Goal: Transaction & Acquisition: Purchase product/service

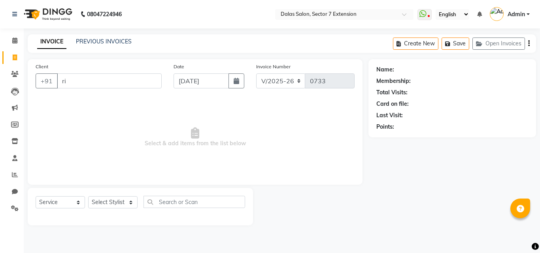
select select "8495"
select select "service"
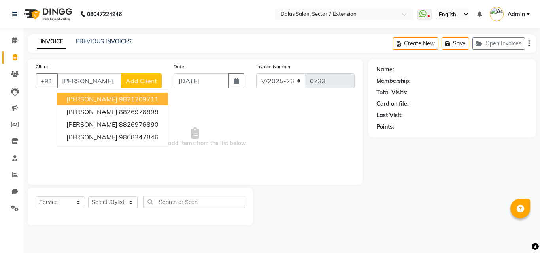
click at [119, 99] on ngb-highlight "9821209711" at bounding box center [139, 99] width 40 height 8
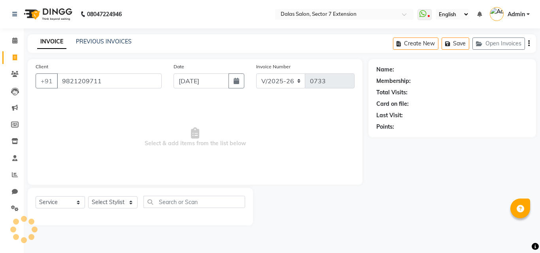
type input "9821209711"
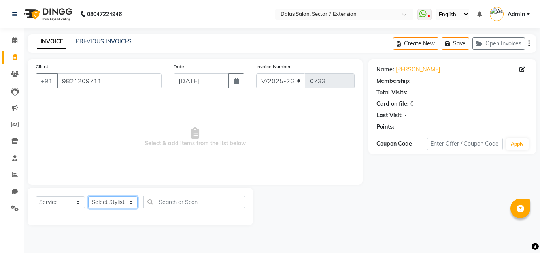
click at [128, 201] on select "Select Stylist [PERSON_NAME] Danish [PERSON_NAME] Kajal [PERSON_NAME] [PERSON_N…" at bounding box center [112, 203] width 49 height 12
select select "83986"
click at [88, 197] on select "Select Stylist [PERSON_NAME] Danish [PERSON_NAME] Kajal [PERSON_NAME] [PERSON_N…" at bounding box center [112, 203] width 49 height 12
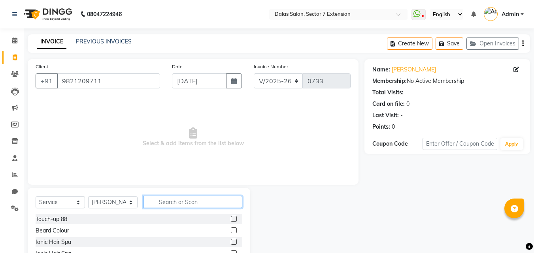
click at [183, 202] on input "text" at bounding box center [193, 202] width 99 height 12
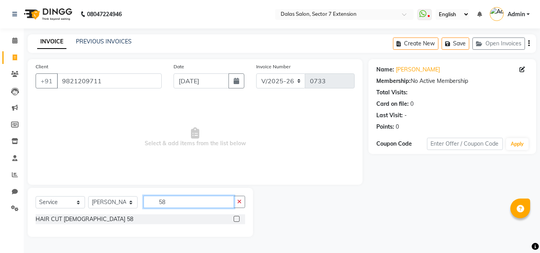
type input "58"
click at [83, 215] on div "HAIR CUT [DEMOGRAPHIC_DATA] 58" at bounding box center [141, 220] width 210 height 10
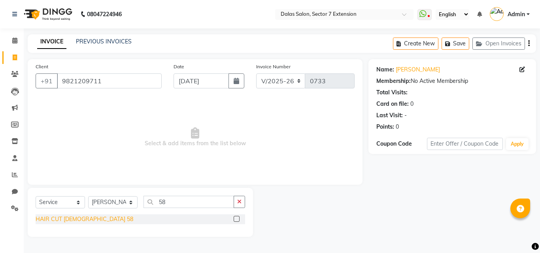
click at [78, 220] on div "HAIR CUT [DEMOGRAPHIC_DATA] 58" at bounding box center [85, 219] width 98 height 8
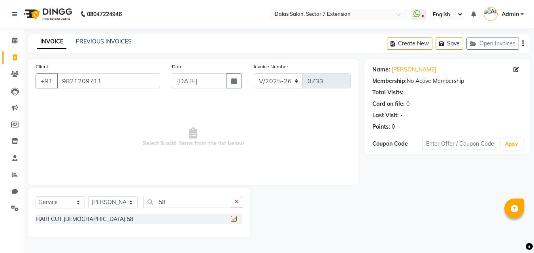
checkbox input "false"
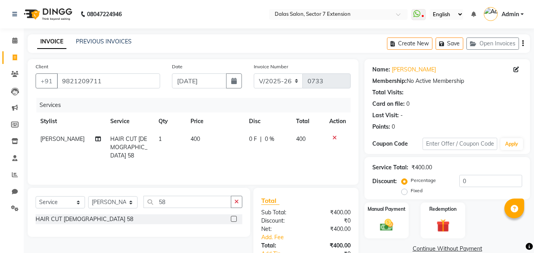
click at [208, 135] on td "400" at bounding box center [215, 147] width 59 height 34
select select "83986"
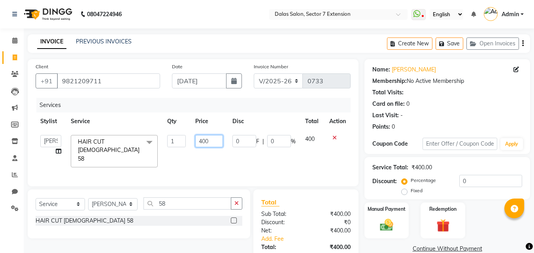
click at [215, 142] on input "400" at bounding box center [208, 141] width 27 height 12
type input "4"
type input "300"
click at [212, 161] on div "Services Stylist Service Qty Price Disc Total Action [PERSON_NAME] Danish Imran…" at bounding box center [193, 138] width 315 height 81
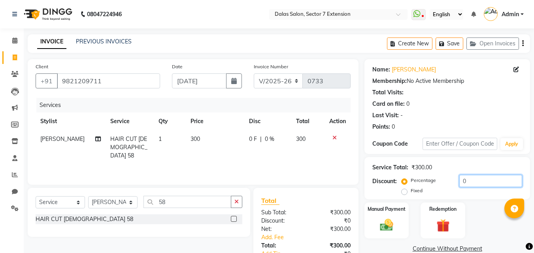
click at [459, 182] on input "0" at bounding box center [490, 181] width 63 height 12
type input "40"
click at [403, 217] on div "Manual Payment" at bounding box center [387, 221] width 46 height 38
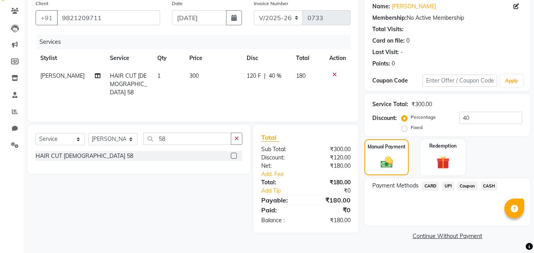
scroll to position [64, 0]
click at [484, 185] on span "CASH" at bounding box center [489, 185] width 17 height 9
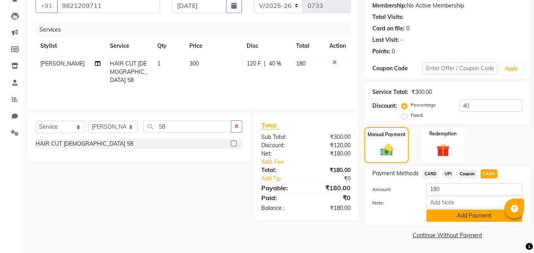
click at [480, 217] on button "Add Payment" at bounding box center [475, 216] width 96 height 12
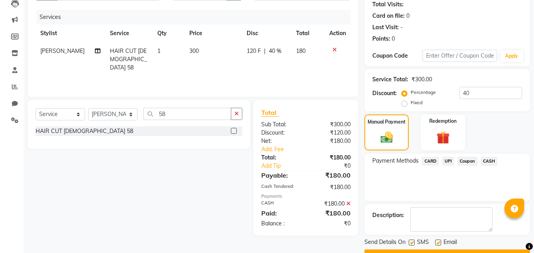
scroll to position [109, 0]
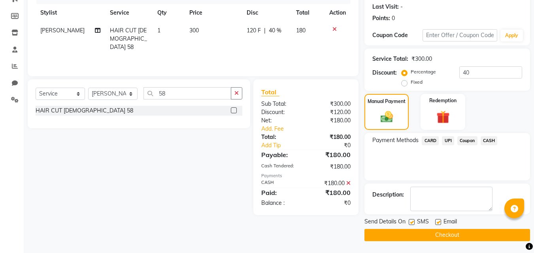
click at [475, 229] on button "Checkout" at bounding box center [448, 235] width 166 height 12
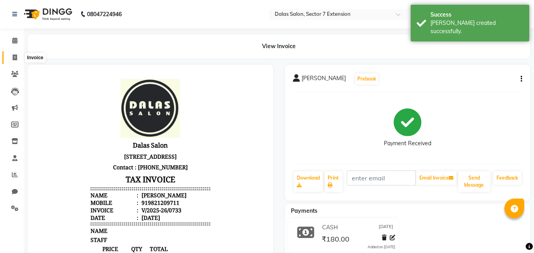
click at [16, 60] on icon at bounding box center [15, 58] width 4 height 6
select select "service"
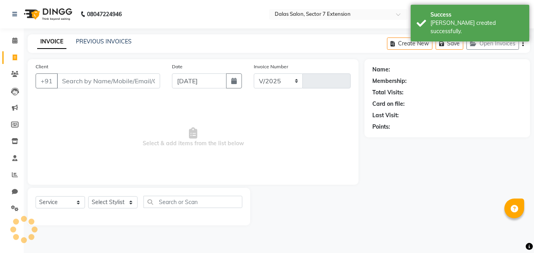
select select "8495"
type input "0734"
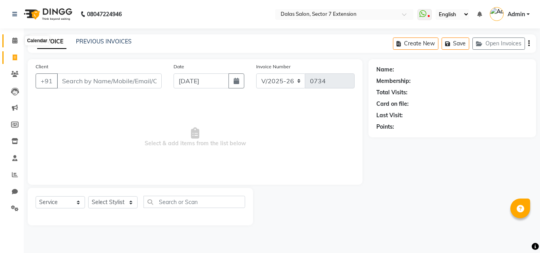
click at [12, 44] on span at bounding box center [15, 40] width 14 height 9
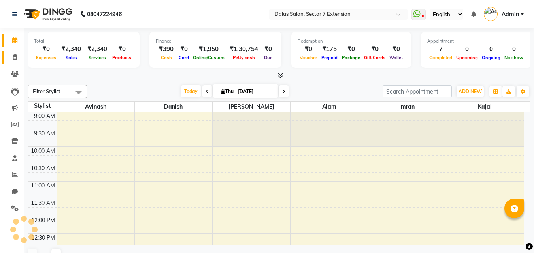
click at [13, 53] on span at bounding box center [15, 57] width 14 height 9
select select "service"
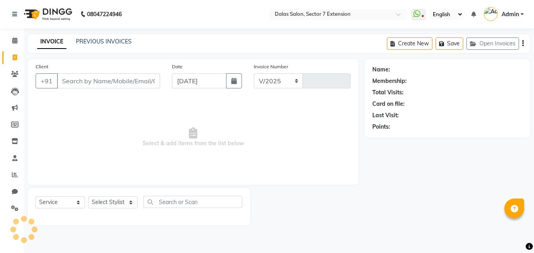
select select "8495"
type input "0734"
click at [108, 82] on input "Client" at bounding box center [108, 81] width 103 height 15
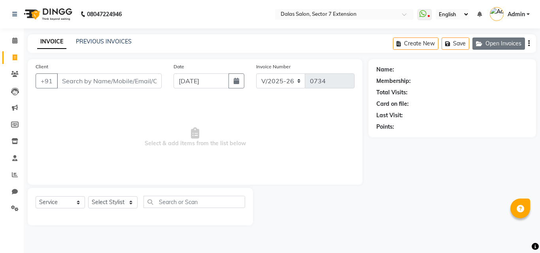
click at [500, 45] on button "Open Invoices" at bounding box center [498, 44] width 53 height 12
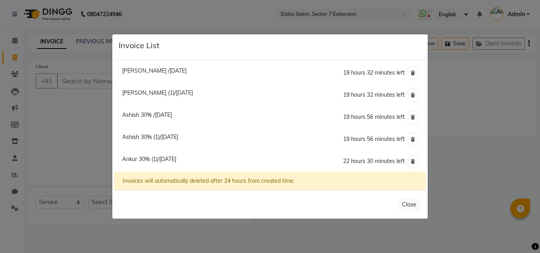
click at [176, 158] on span "Ankur 30% (1)/[DATE]" at bounding box center [149, 159] width 54 height 7
type input "9958284943"
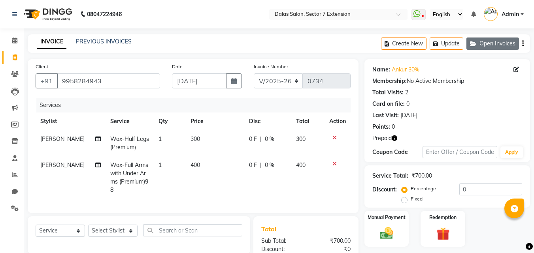
click at [486, 47] on button "Open Invoices" at bounding box center [493, 44] width 53 height 12
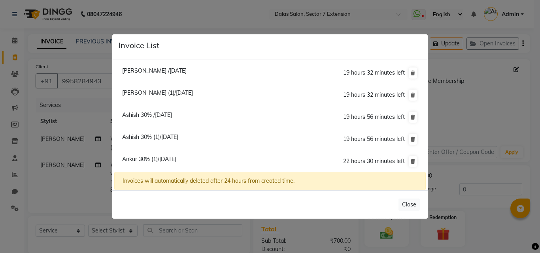
click at [176, 159] on span "Ankur 30% (1)/[DATE]" at bounding box center [149, 159] width 54 height 7
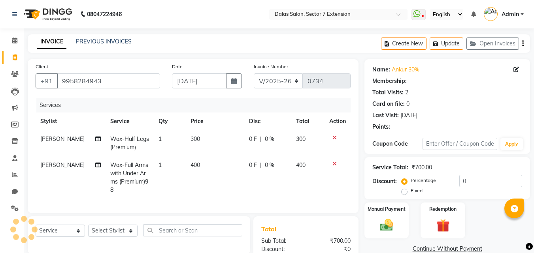
click at [68, 139] on span "[PERSON_NAME]" at bounding box center [62, 139] width 44 height 7
select select "83986"
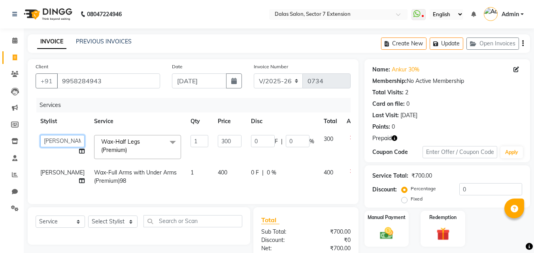
click at [51, 142] on select "[PERSON_NAME] Danish [PERSON_NAME] Kajal [PERSON_NAME] [PERSON_NAME] [PERSON_NA…" at bounding box center [62, 141] width 44 height 12
select select "90832"
click at [43, 176] on span "[PERSON_NAME]" at bounding box center [62, 172] width 44 height 7
select select "83986"
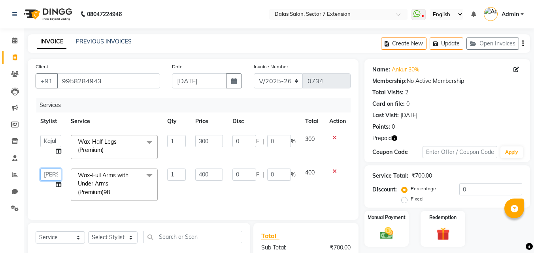
click at [43, 178] on select "[PERSON_NAME] Danish [PERSON_NAME] Kajal [PERSON_NAME] [PERSON_NAME] [PERSON_NA…" at bounding box center [50, 175] width 21 height 12
select select "90832"
click at [104, 111] on div "Services" at bounding box center [196, 105] width 320 height 15
click at [183, 205] on td "1" at bounding box center [177, 185] width 28 height 42
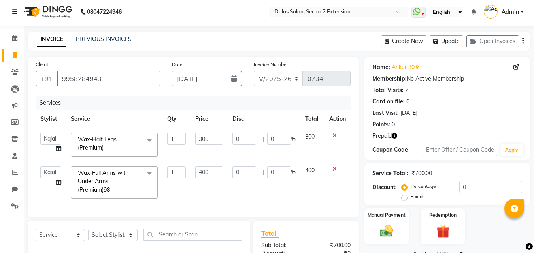
scroll to position [40, 0]
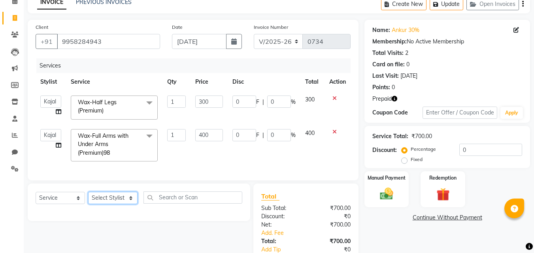
click at [115, 202] on select "Select Stylist [PERSON_NAME] Danish [PERSON_NAME] Kajal [PERSON_NAME] [PERSON_N…" at bounding box center [112, 198] width 49 height 12
select select "90832"
click at [88, 198] on select "Select Stylist [PERSON_NAME] Danish [PERSON_NAME] Kajal [PERSON_NAME] [PERSON_N…" at bounding box center [112, 198] width 49 height 12
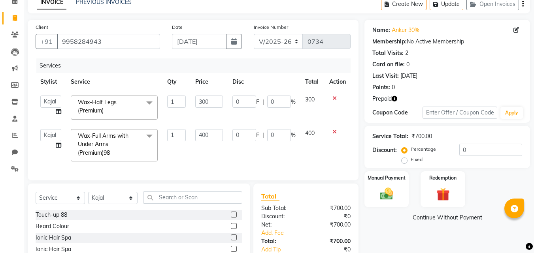
click at [173, 210] on div "Select Service Product Membership Package Voucher Prepaid Gift Card Select Styl…" at bounding box center [139, 201] width 207 height 19
click at [176, 204] on input "text" at bounding box center [193, 198] width 99 height 12
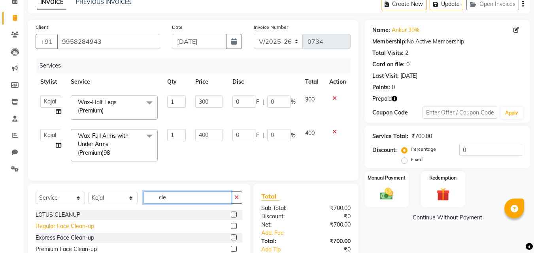
type input "cle"
click at [82, 231] on div "Regular Face Clean-up" at bounding box center [65, 227] width 59 height 8
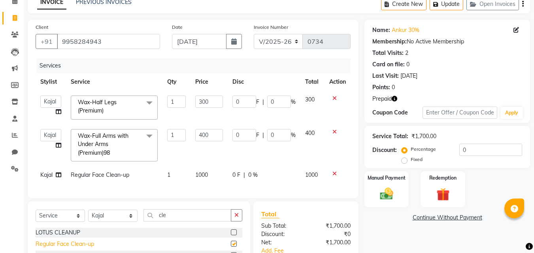
checkbox input "false"
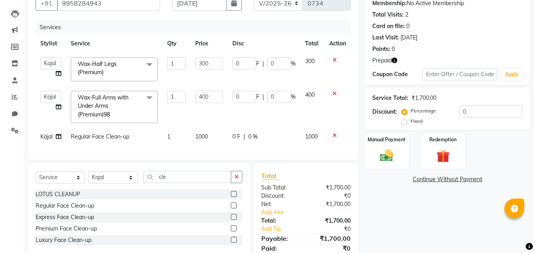
scroll to position [113, 0]
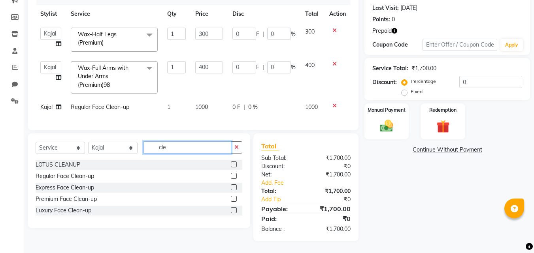
click at [192, 144] on input "cle" at bounding box center [188, 148] width 88 height 12
type input "c"
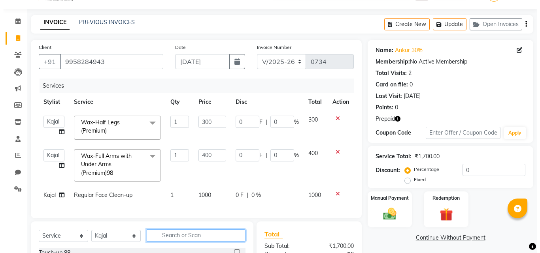
scroll to position [0, 0]
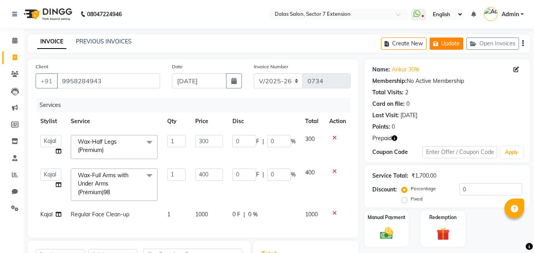
click at [440, 42] on icon "button" at bounding box center [437, 44] width 8 height 6
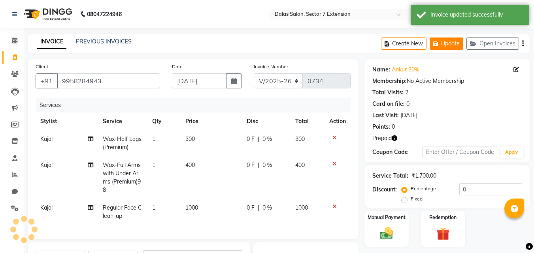
click at [442, 43] on button "Update" at bounding box center [447, 44] width 34 height 12
click at [15, 73] on icon at bounding box center [15, 74] width 8 height 6
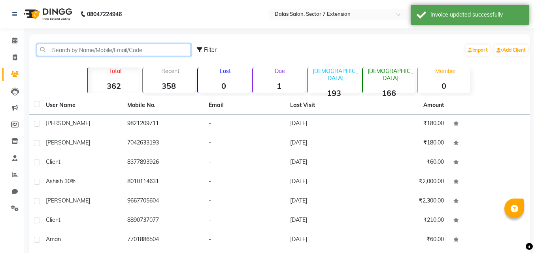
click at [79, 48] on input "text" at bounding box center [114, 50] width 154 height 12
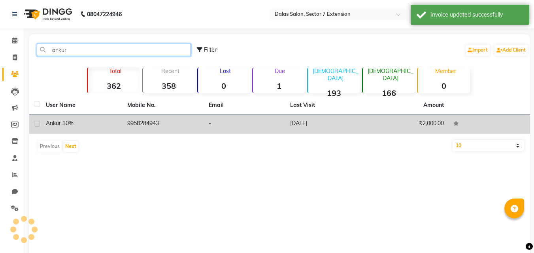
type input "ankur"
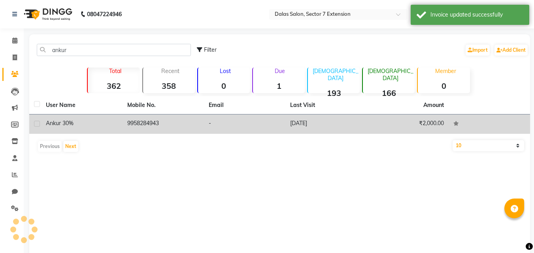
click at [119, 118] on td "ankur 30%" at bounding box center [81, 124] width 81 height 19
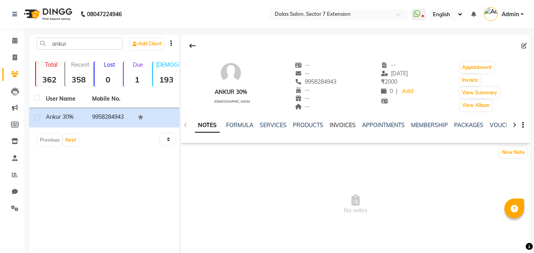
click at [340, 126] on link "INVOICES" at bounding box center [343, 125] width 26 height 7
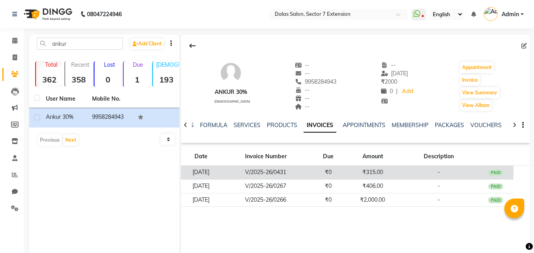
click at [455, 175] on td "-" at bounding box center [438, 173] width 79 height 14
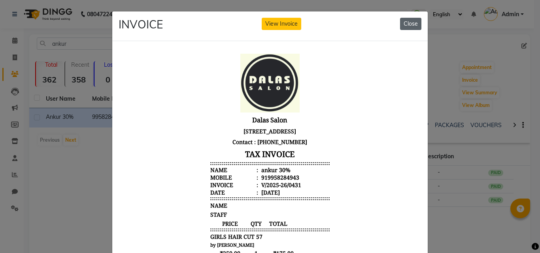
click at [406, 25] on button "Close" at bounding box center [410, 24] width 21 height 12
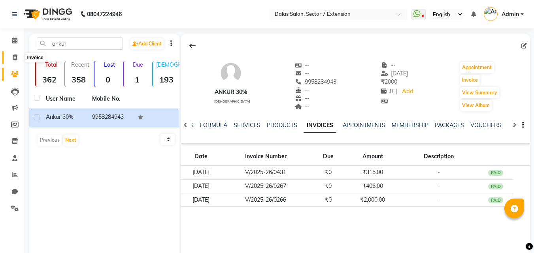
click at [15, 59] on icon at bounding box center [15, 58] width 4 height 6
select select "service"
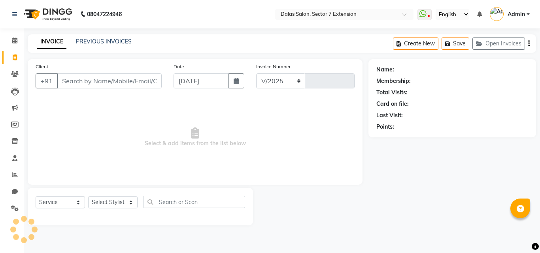
select select "8495"
type input "0734"
click at [506, 45] on button "Open Invoices" at bounding box center [498, 44] width 53 height 12
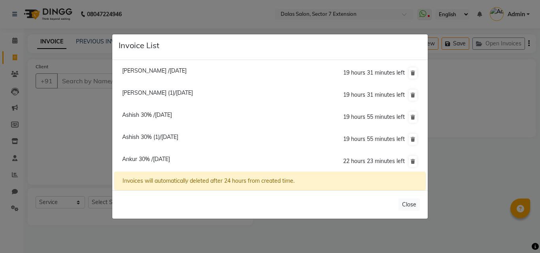
click at [144, 160] on span "Ankur 30% /[DATE]" at bounding box center [146, 159] width 48 height 7
type input "9958284943"
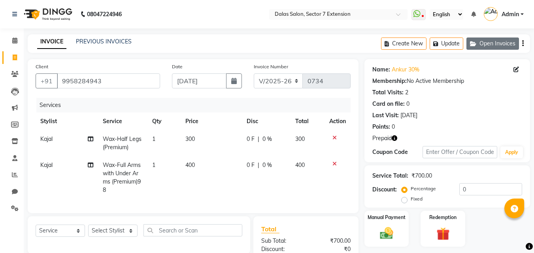
click at [499, 42] on button "Open Invoices" at bounding box center [493, 44] width 53 height 12
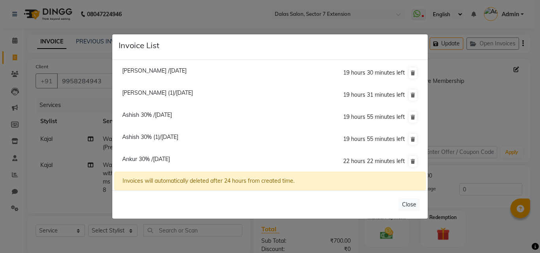
click at [155, 161] on span "Ankur 30% /[DATE]" at bounding box center [146, 159] width 48 height 7
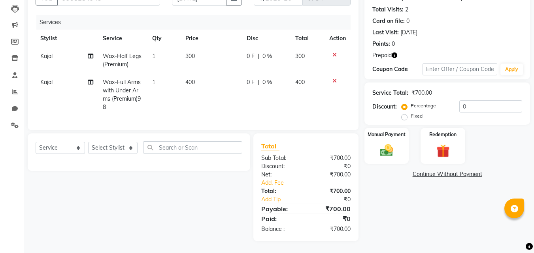
scroll to position [89, 0]
click at [116, 151] on select "Select Stylist [PERSON_NAME] Danish [PERSON_NAME] Kajal [PERSON_NAME] [PERSON_N…" at bounding box center [112, 148] width 49 height 12
select select "90832"
click at [88, 142] on select "Select Stylist [PERSON_NAME] Danish [PERSON_NAME] Kajal [PERSON_NAME] [PERSON_N…" at bounding box center [112, 148] width 49 height 12
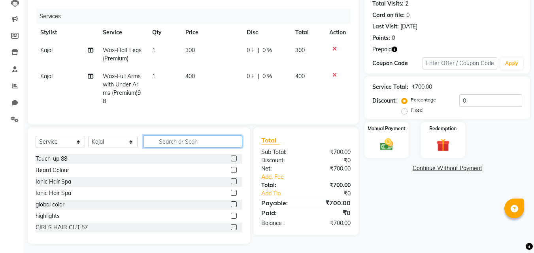
click at [172, 148] on input "text" at bounding box center [193, 142] width 99 height 12
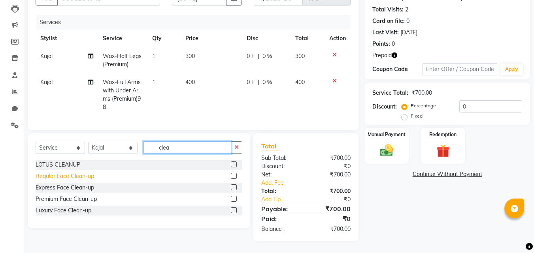
type input "clea"
click at [83, 177] on div "Regular Face Clean-up" at bounding box center [65, 176] width 59 height 8
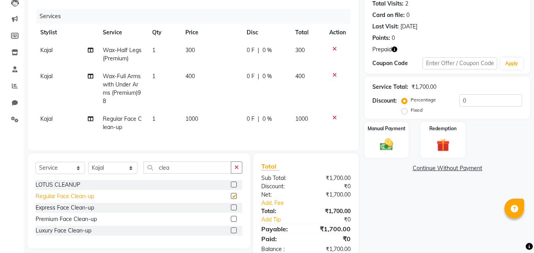
checkbox input "false"
click at [185, 172] on input "clea" at bounding box center [188, 168] width 88 height 12
type input "c"
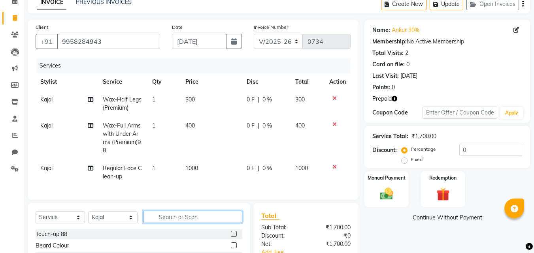
scroll to position [79, 0]
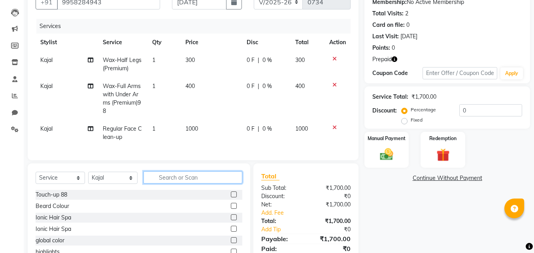
click at [179, 184] on input "text" at bounding box center [193, 178] width 99 height 12
click at [193, 184] on input "text" at bounding box center [193, 178] width 99 height 12
click at [211, 183] on input "text" at bounding box center [193, 178] width 99 height 12
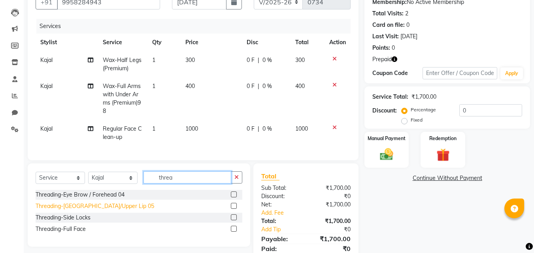
type input "threa"
click at [97, 210] on div "Threading-[GEOGRAPHIC_DATA]/Upper Lip 05" at bounding box center [95, 206] width 119 height 8
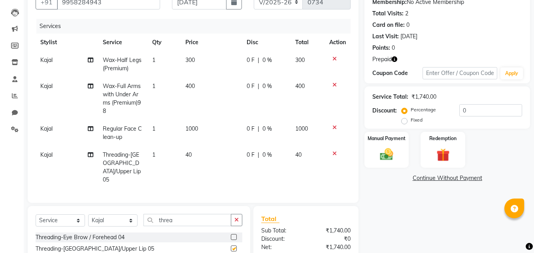
checkbox input "false"
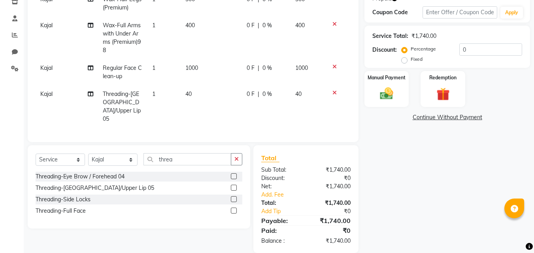
scroll to position [141, 0]
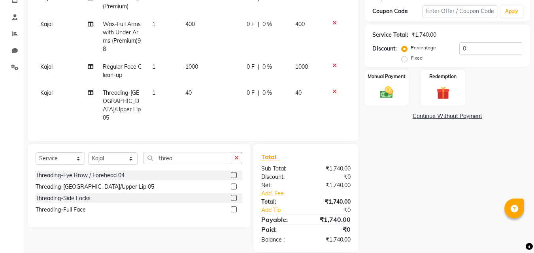
click at [161, 96] on td "1" at bounding box center [163, 105] width 33 height 43
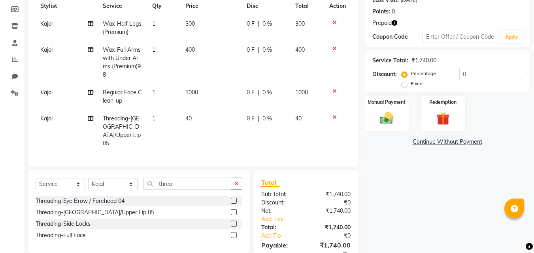
select select "90832"
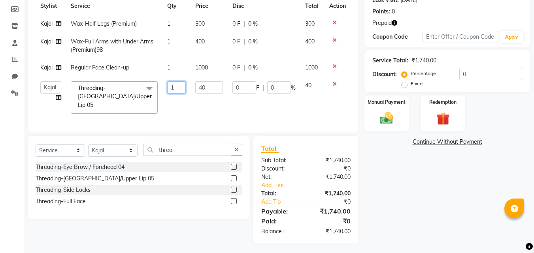
click at [178, 91] on input "1" at bounding box center [176, 87] width 19 height 12
type input "2"
click at [209, 102] on tbody "Kajal Wax-Half Legs (Premium) 1 300 0 F | 0 % 300 Kajal Wax-Full Arms with Unde…" at bounding box center [193, 67] width 315 height 104
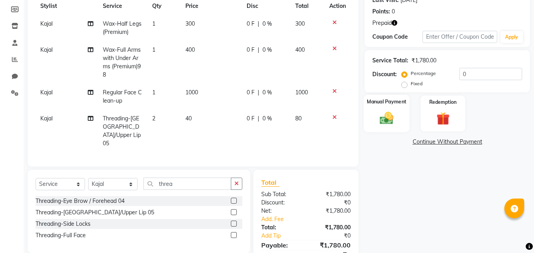
click at [402, 111] on div "Manual Payment" at bounding box center [387, 114] width 46 height 38
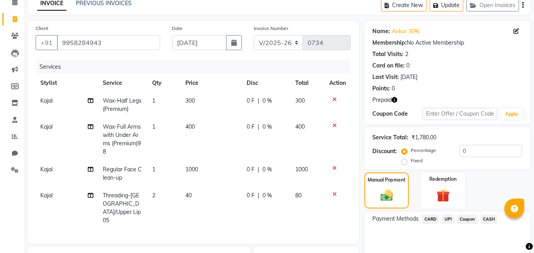
scroll to position [36, 0]
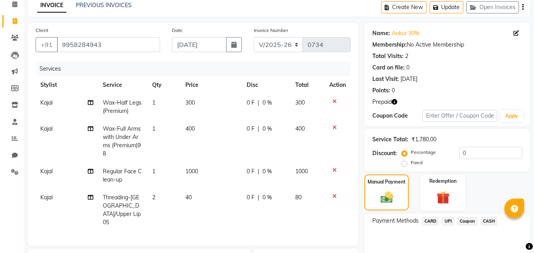
click at [395, 101] on div "Prepaid" at bounding box center [447, 102] width 150 height 8
click at [392, 101] on span "Prepaid" at bounding box center [381, 102] width 19 height 8
click at [393, 102] on icon "button" at bounding box center [395, 102] width 6 height 6
click at [415, 96] on div "Name: Ankur 30% Membership: No Active Membership Total Visits: 2 Card on file: …" at bounding box center [448, 74] width 166 height 103
click at [461, 155] on input "0" at bounding box center [490, 153] width 63 height 12
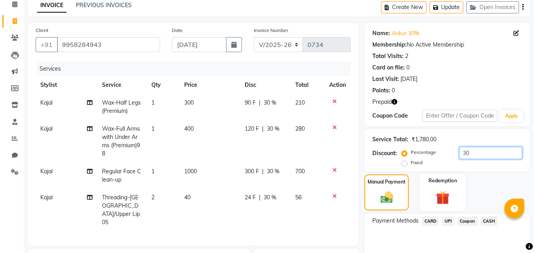
type input "30"
click at [433, 182] on label "Redemption" at bounding box center [443, 181] width 28 height 8
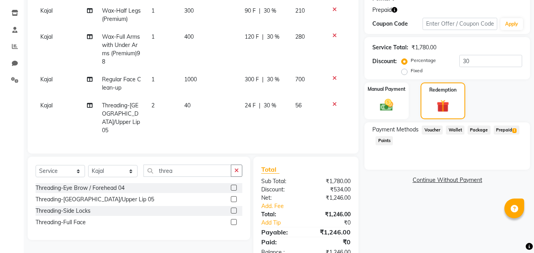
scroll to position [141, 0]
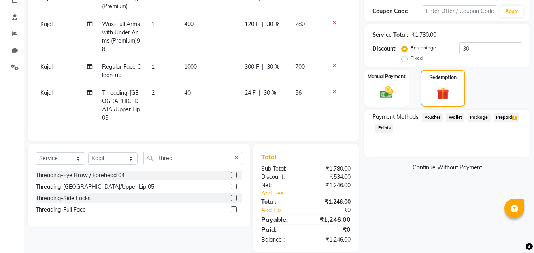
click at [505, 117] on span "Prepaid 1" at bounding box center [507, 117] width 26 height 9
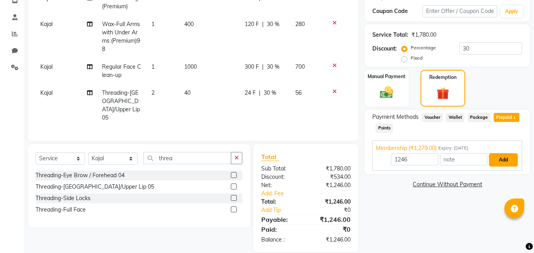
click at [500, 160] on button "Add" at bounding box center [503, 159] width 29 height 13
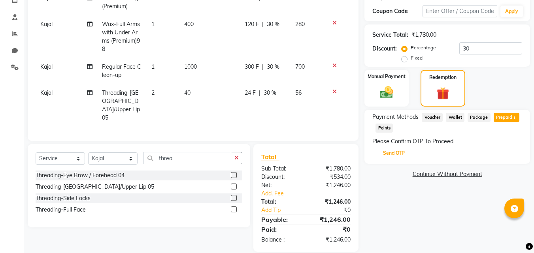
click at [405, 152] on button "Send OTP" at bounding box center [394, 153] width 42 height 13
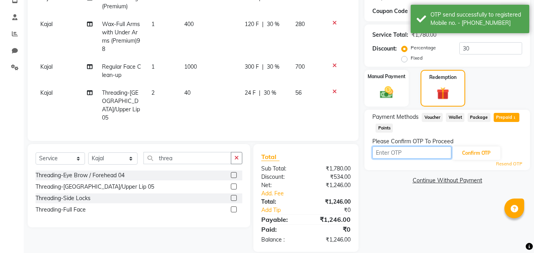
click at [405, 153] on input "text" at bounding box center [411, 153] width 79 height 12
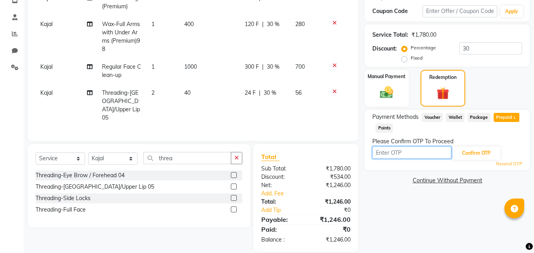
click at [408, 153] on input "text" at bounding box center [411, 153] width 79 height 12
type input "2683"
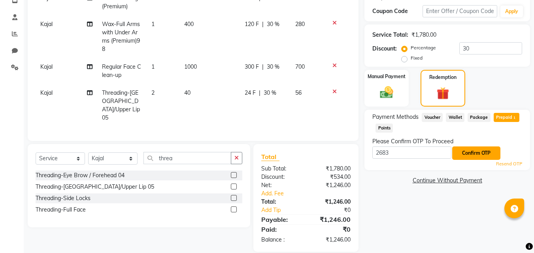
click at [467, 152] on button "Confirm OTP" at bounding box center [476, 153] width 48 height 13
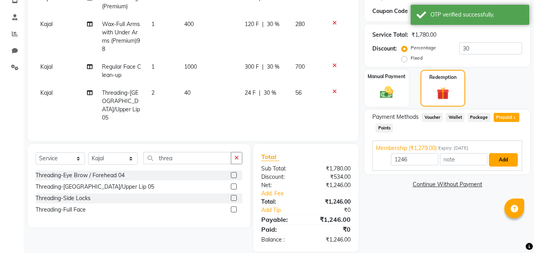
click at [503, 157] on button "Add" at bounding box center [503, 159] width 29 height 13
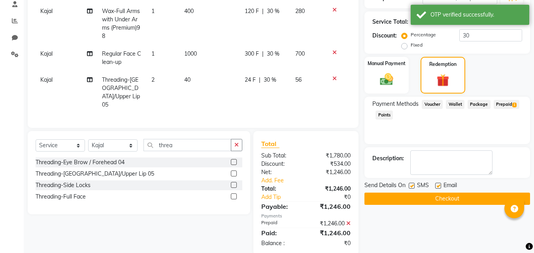
scroll to position [158, 0]
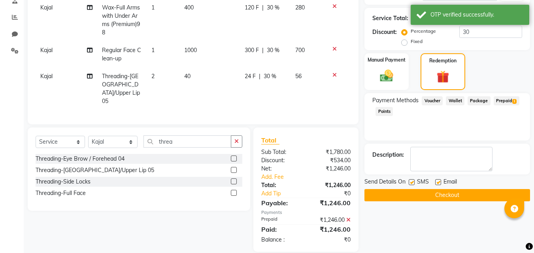
click at [478, 191] on button "Checkout" at bounding box center [448, 195] width 166 height 12
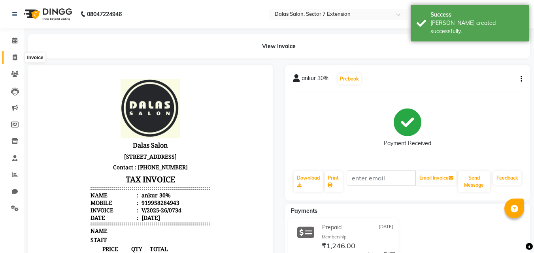
click at [14, 57] on icon at bounding box center [15, 58] width 4 height 6
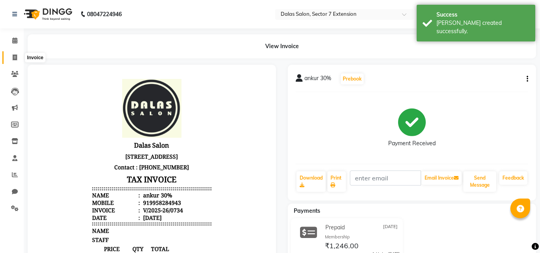
select select "service"
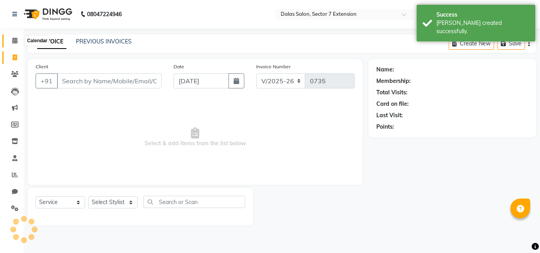
click at [16, 41] on icon at bounding box center [14, 41] width 5 height 6
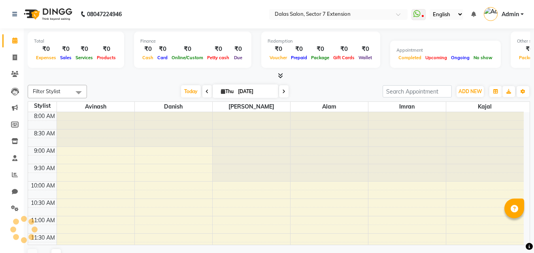
scroll to position [279, 0]
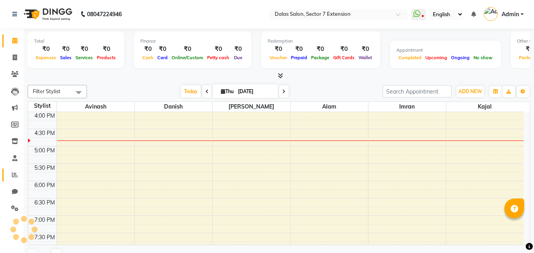
click at [17, 173] on icon at bounding box center [15, 175] width 6 height 6
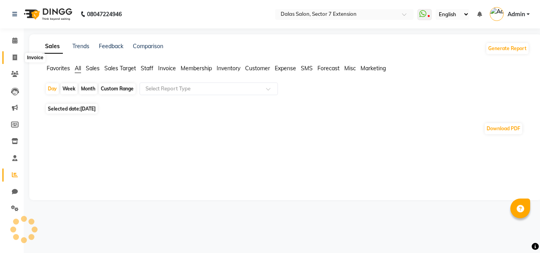
click at [14, 57] on icon at bounding box center [15, 58] width 4 height 6
select select "service"
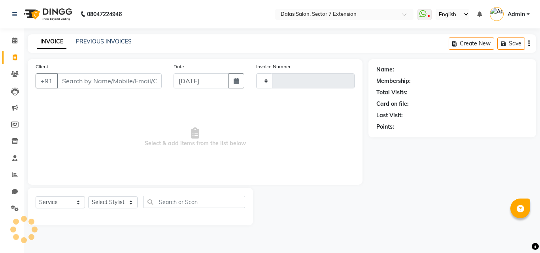
click at [80, 76] on input "Client" at bounding box center [109, 81] width 105 height 15
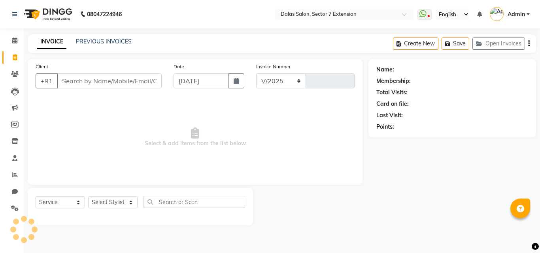
select select "8495"
type input "0735"
click at [12, 172] on icon at bounding box center [15, 175] width 6 height 6
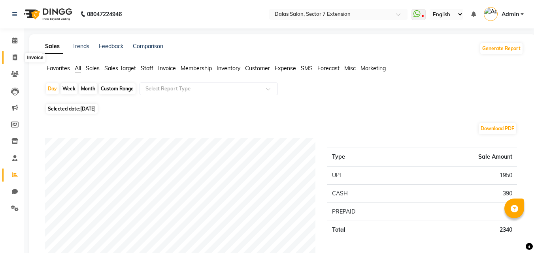
click at [17, 60] on icon at bounding box center [15, 58] width 4 height 6
select select "service"
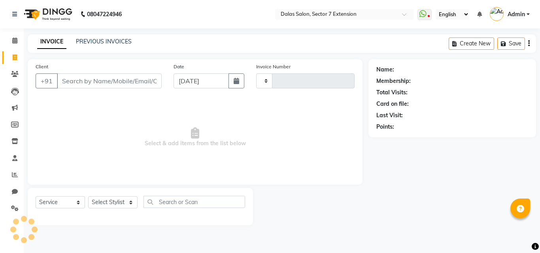
click at [86, 81] on input "Client" at bounding box center [109, 81] width 105 height 15
type input "0735"
select select "8495"
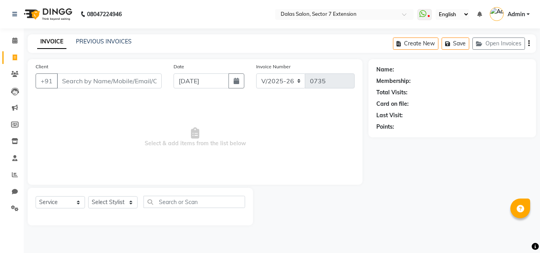
click at [125, 84] on input "Client" at bounding box center [109, 81] width 105 height 15
click at [126, 84] on input "Client" at bounding box center [109, 81] width 105 height 15
click at [117, 84] on input "Client" at bounding box center [109, 81] width 105 height 15
click at [101, 78] on input "Client" at bounding box center [109, 81] width 105 height 15
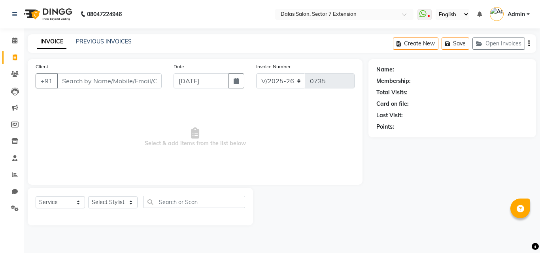
click at [101, 78] on input "Client" at bounding box center [109, 81] width 105 height 15
click at [129, 80] on input "Client" at bounding box center [109, 81] width 105 height 15
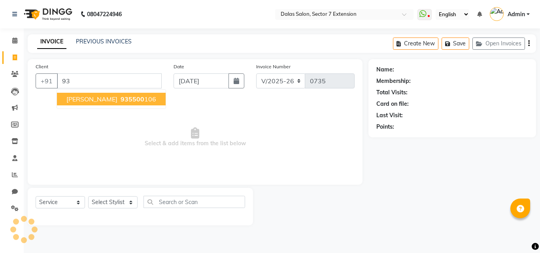
type input "9"
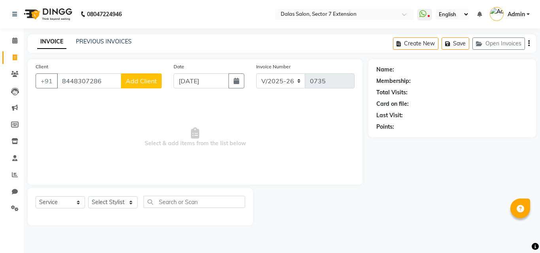
type input "8448307286"
click at [132, 85] on span "Add Client" at bounding box center [141, 81] width 31 height 8
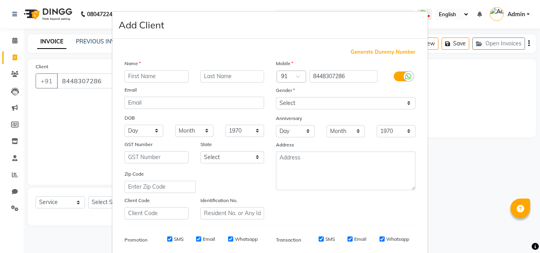
click at [139, 72] on input "text" at bounding box center [157, 76] width 64 height 12
type input "s"
type input "[PERSON_NAME]"
click at [288, 105] on select "Select [DEMOGRAPHIC_DATA] [DEMOGRAPHIC_DATA] Other Prefer Not To Say" at bounding box center [346, 103] width 140 height 12
select select "[DEMOGRAPHIC_DATA]"
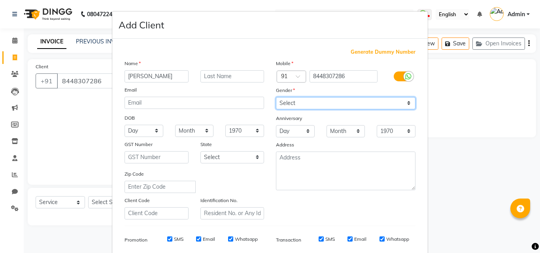
click at [276, 97] on select "Select [DEMOGRAPHIC_DATA] [DEMOGRAPHIC_DATA] Other Prefer Not To Say" at bounding box center [346, 103] width 140 height 12
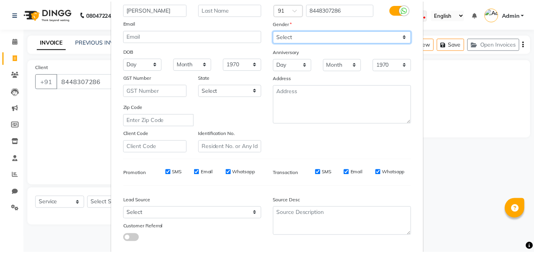
scroll to position [111, 0]
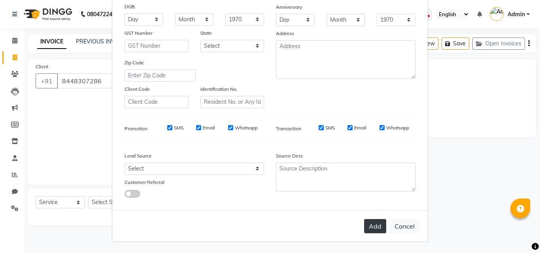
click at [377, 223] on button "Add" at bounding box center [375, 226] width 22 height 14
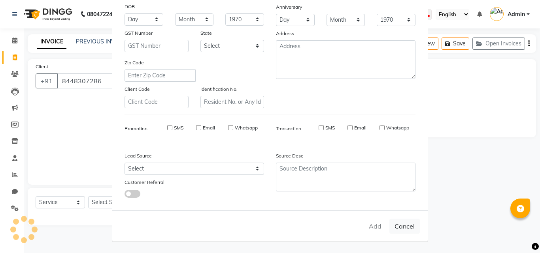
select select
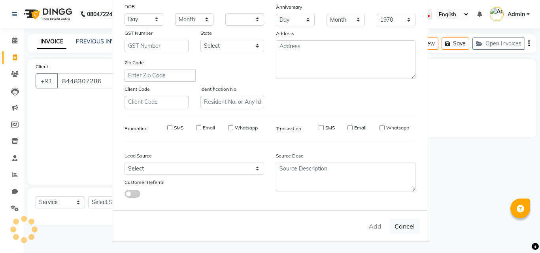
select select
checkbox input "false"
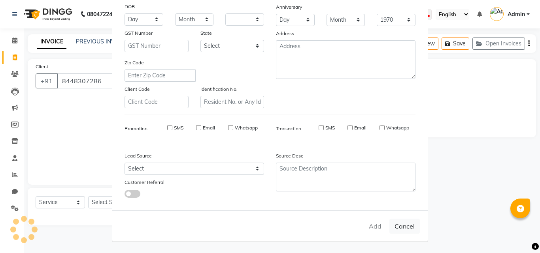
checkbox input "false"
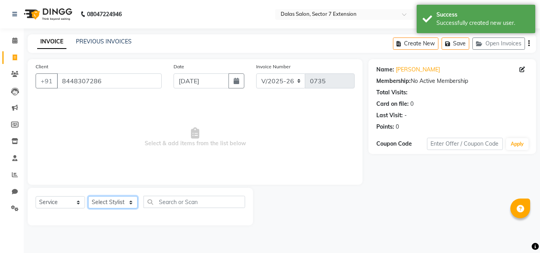
click at [124, 200] on select "Select Stylist [PERSON_NAME] Danish [PERSON_NAME] Kajal [PERSON_NAME] [PERSON_N…" at bounding box center [112, 203] width 49 height 12
select select "83938"
click at [88, 197] on select "Select Stylist [PERSON_NAME] Danish [PERSON_NAME] Kajal [PERSON_NAME] [PERSON_N…" at bounding box center [112, 203] width 49 height 12
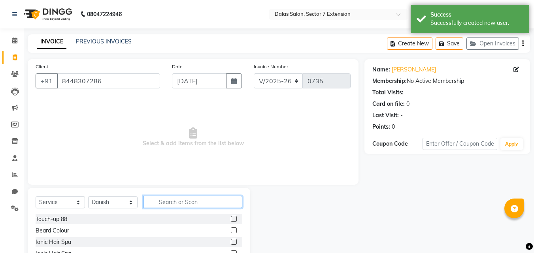
click at [159, 202] on input "text" at bounding box center [193, 202] width 99 height 12
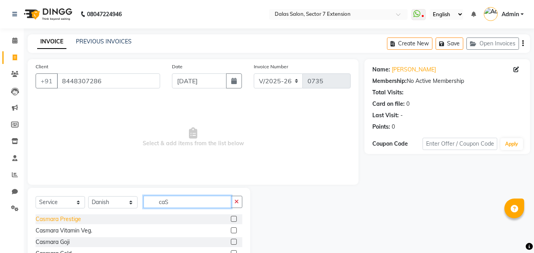
type input "caS"
click at [75, 220] on div "Casmara Prestige" at bounding box center [58, 219] width 45 height 8
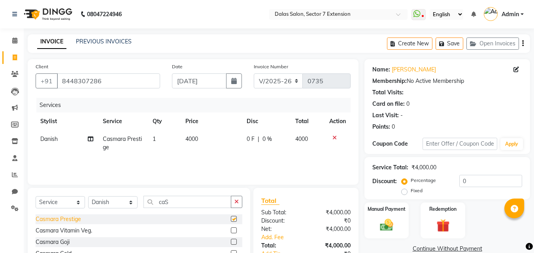
checkbox input "false"
click at [203, 140] on td "4000" at bounding box center [211, 143] width 61 height 26
select select "83938"
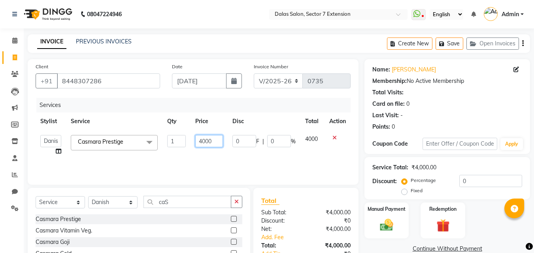
click at [217, 141] on input "4000" at bounding box center [208, 141] width 27 height 12
type input "4500"
click at [214, 152] on td "4500" at bounding box center [209, 145] width 37 height 30
select select "83938"
click at [186, 203] on input "caS" at bounding box center [188, 202] width 88 height 12
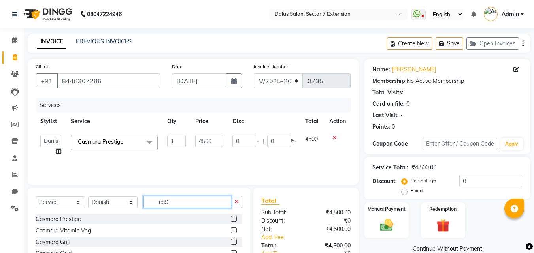
type input "ca"
click at [185, 202] on input "ca" at bounding box center [188, 202] width 88 height 12
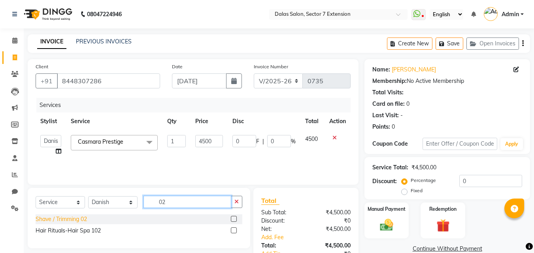
type input "02"
click at [81, 222] on div "Shave / Trimming 02" at bounding box center [61, 219] width 51 height 8
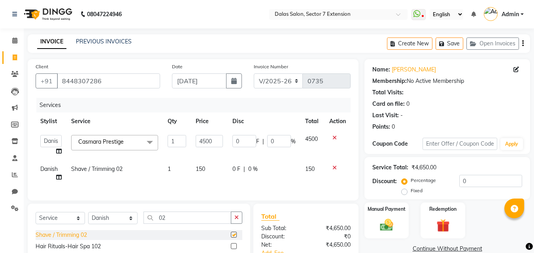
checkbox input "false"
click at [214, 169] on td "150" at bounding box center [209, 174] width 37 height 26
select select "83938"
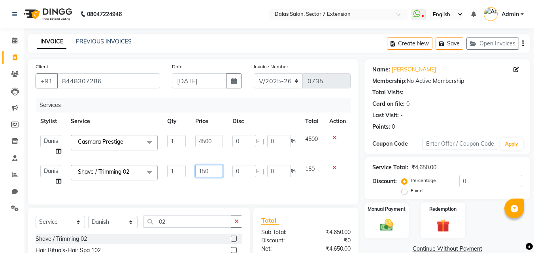
click at [223, 170] on td "150" at bounding box center [209, 176] width 37 height 30
type input "1"
type input "100"
click at [218, 177] on input "100" at bounding box center [208, 171] width 27 height 12
click at [462, 184] on input "0" at bounding box center [490, 181] width 63 height 12
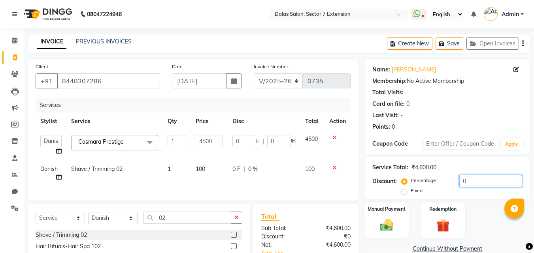
type input "40"
type input "1800"
type input "40"
click at [383, 213] on label "Manual Payment" at bounding box center [387, 209] width 40 height 8
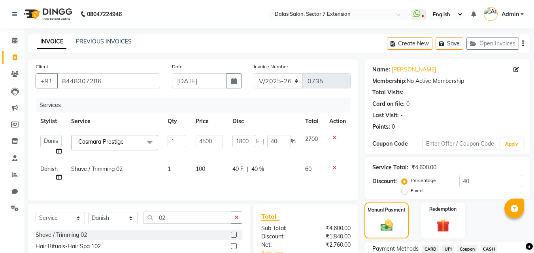
scroll to position [76, 0]
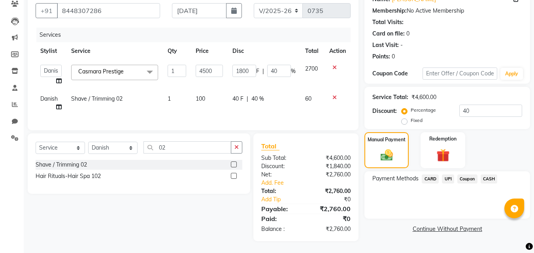
click at [448, 175] on span "UPI" at bounding box center [448, 179] width 12 height 9
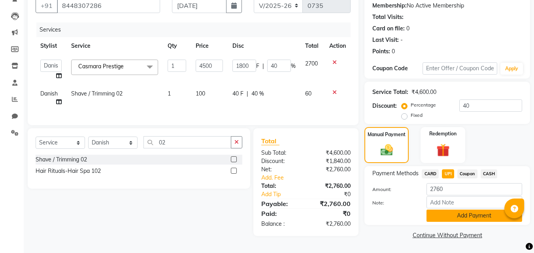
click at [458, 216] on button "Add Payment" at bounding box center [475, 216] width 96 height 12
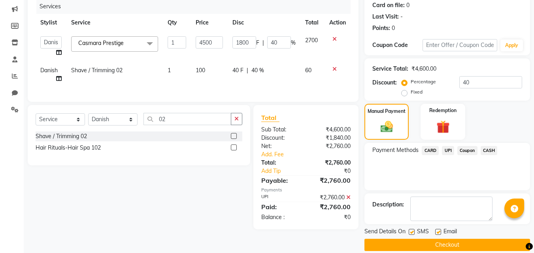
scroll to position [109, 0]
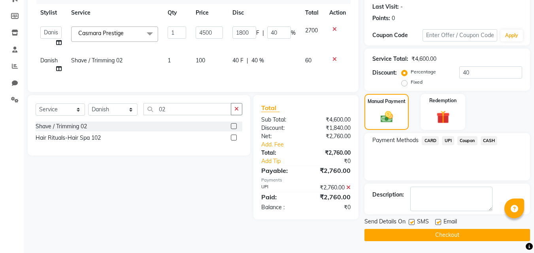
click at [456, 234] on button "Checkout" at bounding box center [448, 235] width 166 height 12
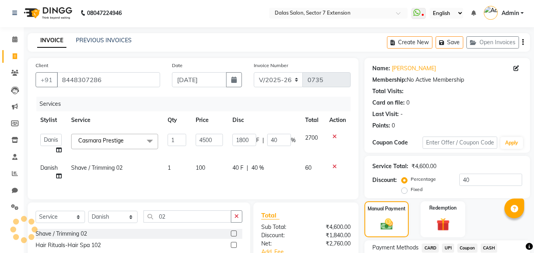
scroll to position [0, 0]
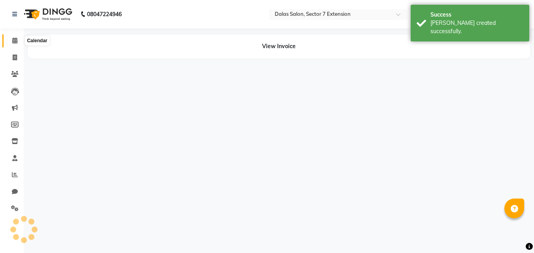
click at [16, 42] on icon at bounding box center [14, 41] width 5 height 6
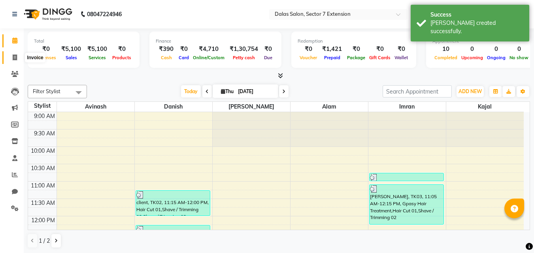
click at [17, 58] on icon at bounding box center [15, 58] width 4 height 6
select select "service"
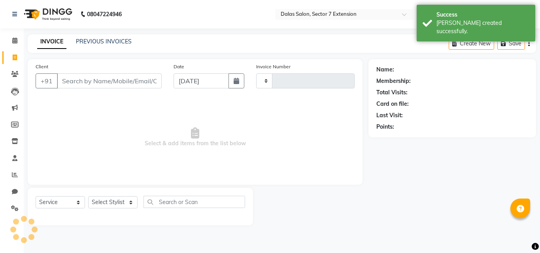
click at [68, 81] on input "Client" at bounding box center [109, 81] width 105 height 15
select select "8495"
type input "0736"
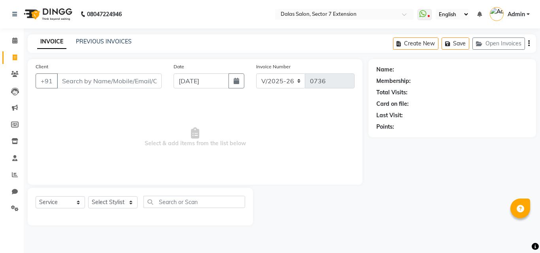
click at [68, 81] on input "Client" at bounding box center [109, 81] width 105 height 15
click at [21, 42] on span at bounding box center [15, 40] width 14 height 9
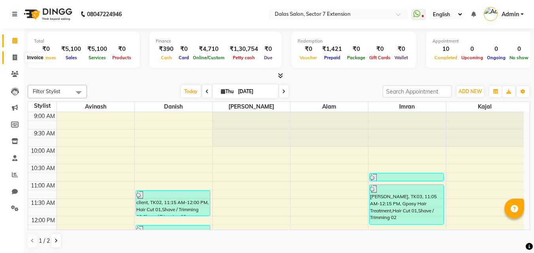
click at [17, 59] on span at bounding box center [15, 57] width 14 height 9
select select "service"
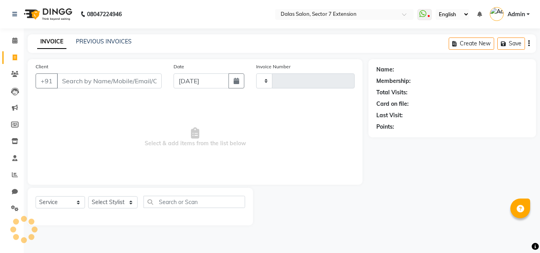
type input "0736"
select select "8495"
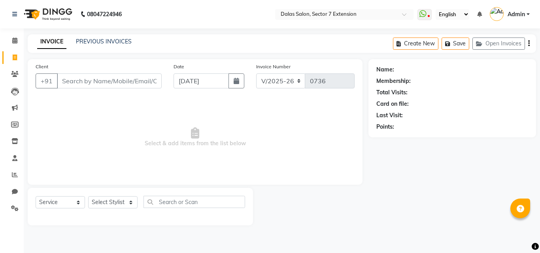
click at [94, 82] on input "Client" at bounding box center [109, 81] width 105 height 15
type input "9999664080"
click at [132, 83] on span "Add Client" at bounding box center [141, 81] width 31 height 8
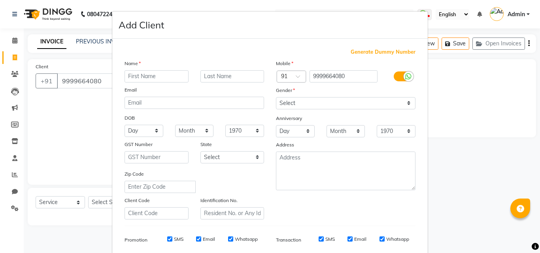
click at [131, 78] on input "text" at bounding box center [157, 76] width 64 height 12
click at [134, 78] on input "[PERSON_NAME]" at bounding box center [157, 76] width 64 height 12
type input "Vishal"
click at [316, 104] on select "Select [DEMOGRAPHIC_DATA] [DEMOGRAPHIC_DATA] Other Prefer Not To Say" at bounding box center [346, 103] width 140 height 12
click at [276, 97] on select "Select [DEMOGRAPHIC_DATA] [DEMOGRAPHIC_DATA] Other Prefer Not To Say" at bounding box center [346, 103] width 140 height 12
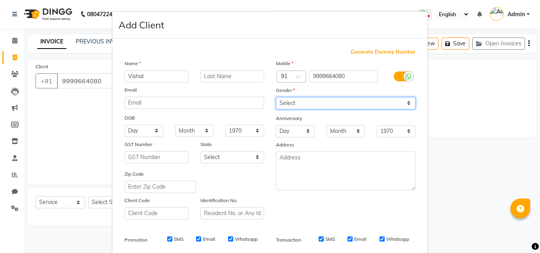
click at [327, 103] on select "Select [DEMOGRAPHIC_DATA] [DEMOGRAPHIC_DATA] Other Prefer Not To Say" at bounding box center [346, 103] width 140 height 12
select select "[DEMOGRAPHIC_DATA]"
click at [276, 97] on select "Select [DEMOGRAPHIC_DATA] [DEMOGRAPHIC_DATA] Other Prefer Not To Say" at bounding box center [346, 103] width 140 height 12
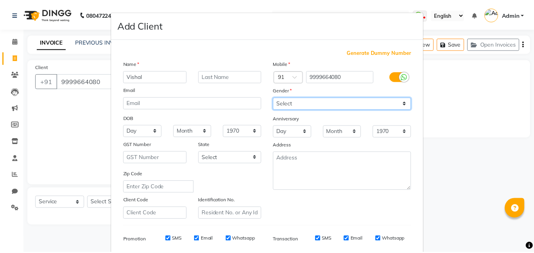
scroll to position [111, 0]
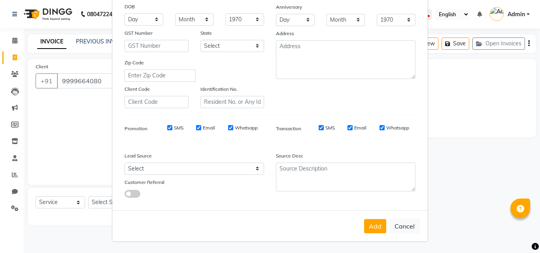
click at [373, 220] on button "Add" at bounding box center [375, 226] width 22 height 14
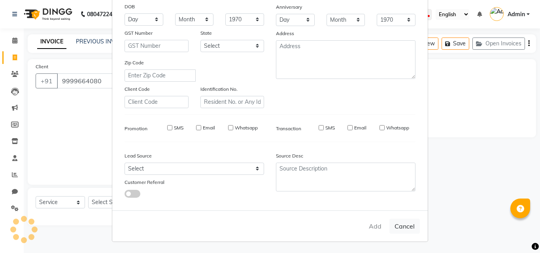
select select
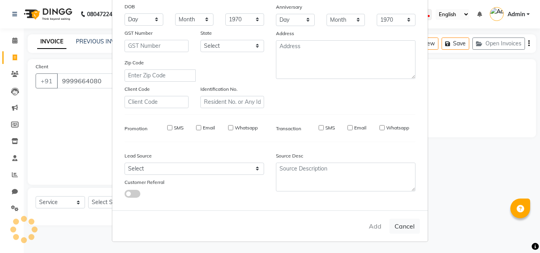
select select
checkbox input "false"
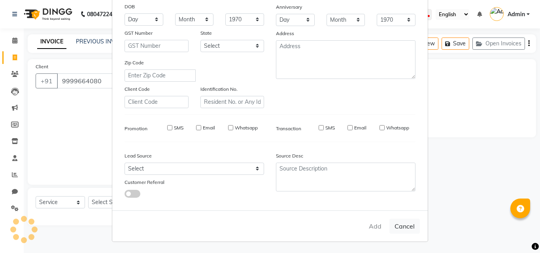
checkbox input "false"
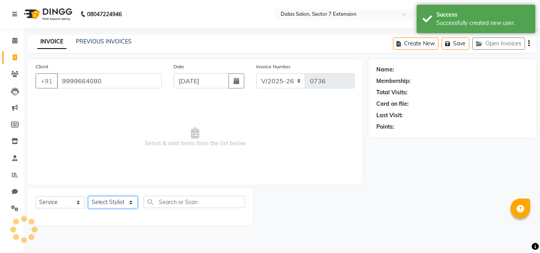
click at [110, 204] on select "Select Stylist [PERSON_NAME] Danish [PERSON_NAME] Kajal [PERSON_NAME] [PERSON_N…" at bounding box center [112, 203] width 49 height 12
select select "90794"
click at [88, 197] on select "Select Stylist [PERSON_NAME] Danish [PERSON_NAME] Kajal [PERSON_NAME] [PERSON_N…" at bounding box center [112, 203] width 49 height 12
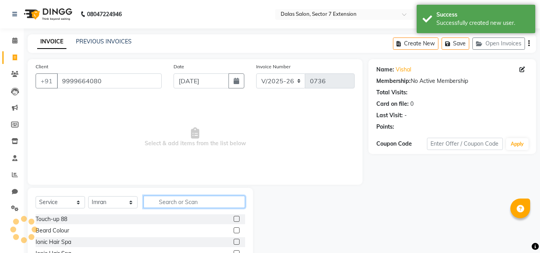
click at [169, 200] on input "text" at bounding box center [195, 202] width 102 height 12
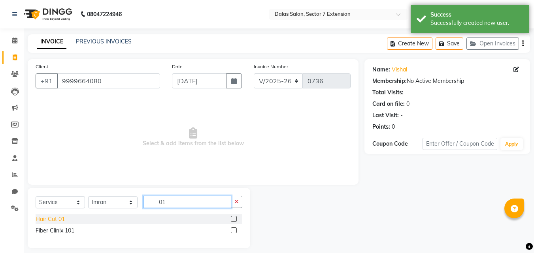
type input "01"
click at [56, 219] on div "Hair Cut 01" at bounding box center [50, 219] width 29 height 8
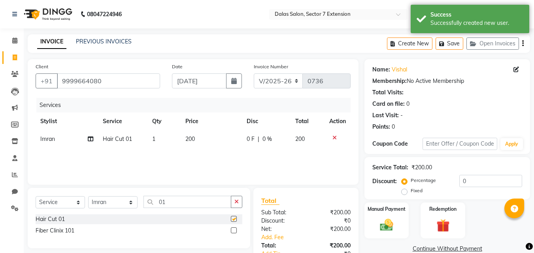
checkbox input "false"
click at [202, 136] on td "200" at bounding box center [211, 139] width 61 height 18
select select "90794"
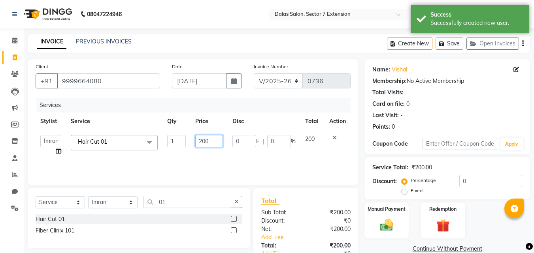
click at [211, 139] on input "200" at bounding box center [208, 141] width 27 height 12
type input "2"
type input "150"
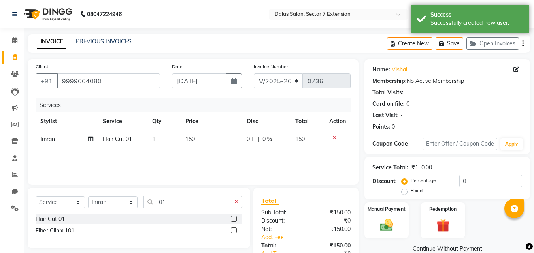
click at [214, 159] on div "Services Stylist Service Qty Price Disc Total Action Imran Hair Cut 01 1 150 0 …" at bounding box center [193, 137] width 315 height 79
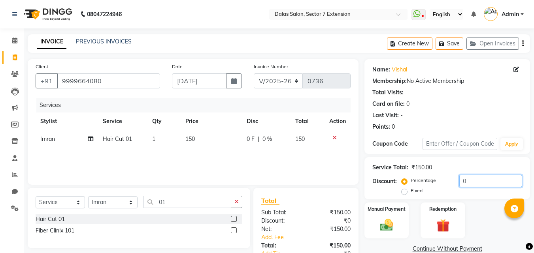
click at [463, 187] on input "0" at bounding box center [490, 181] width 63 height 12
click at [462, 186] on input "0" at bounding box center [490, 181] width 63 height 12
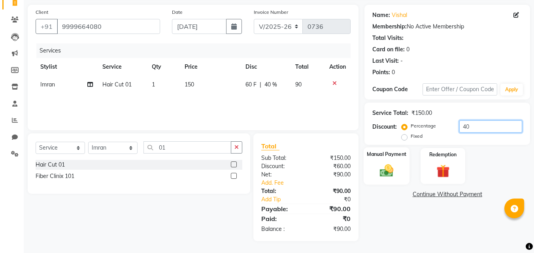
type input "40"
click at [384, 165] on img at bounding box center [387, 171] width 22 height 16
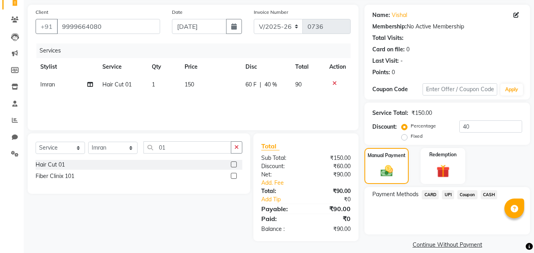
click at [448, 193] on span "UPI" at bounding box center [448, 195] width 12 height 9
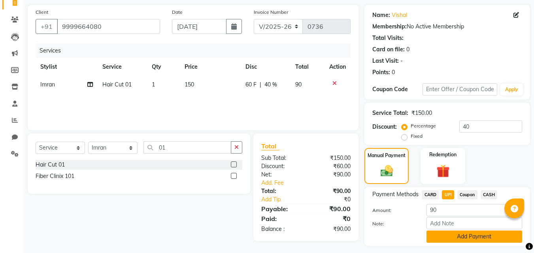
click at [455, 235] on button "Add Payment" at bounding box center [475, 237] width 96 height 12
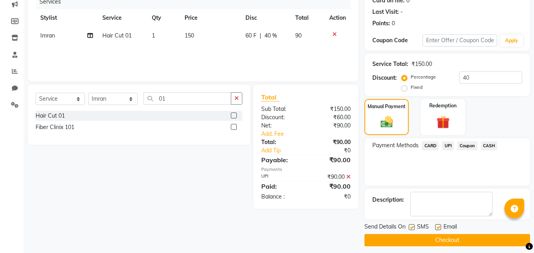
scroll to position [109, 0]
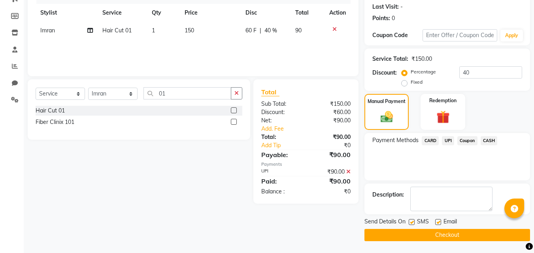
click at [456, 237] on button "Checkout" at bounding box center [448, 235] width 166 height 12
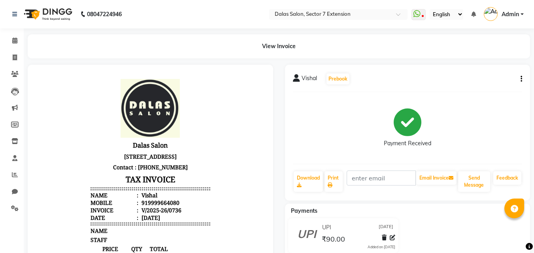
click at [15, 50] on li "Invoice" at bounding box center [12, 57] width 24 height 17
click at [17, 57] on span at bounding box center [15, 57] width 14 height 9
select select "service"
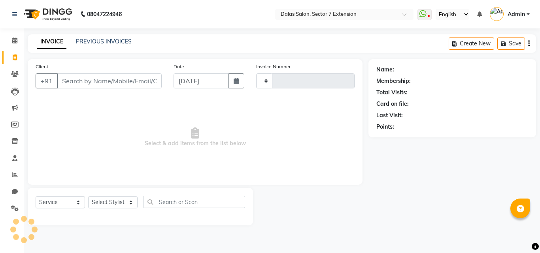
click at [79, 74] on input "Client" at bounding box center [109, 81] width 105 height 15
type input "0737"
select select "8495"
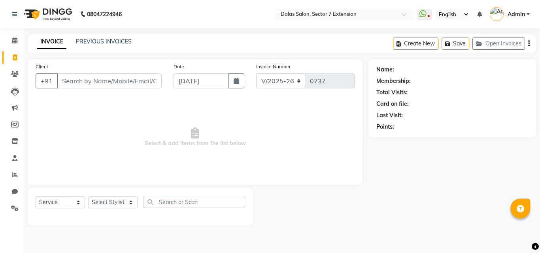
click at [110, 84] on input "Client" at bounding box center [109, 81] width 105 height 15
click at [110, 83] on input "Client" at bounding box center [109, 81] width 105 height 15
click at [70, 87] on input "Client" at bounding box center [109, 81] width 105 height 15
click at [83, 84] on input "Client" at bounding box center [109, 81] width 105 height 15
type input "+"
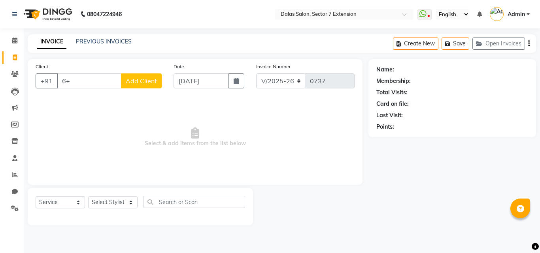
type input "6"
click at [14, 176] on icon at bounding box center [15, 175] width 6 height 6
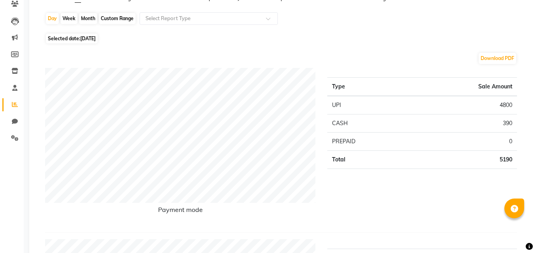
scroll to position [237, 0]
